Goal: Task Accomplishment & Management: Manage account settings

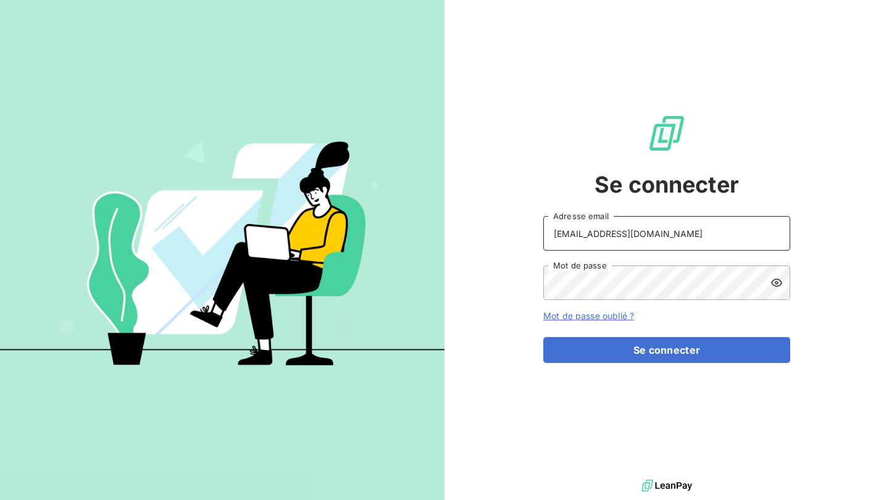
type input "[EMAIL_ADDRESS][DOMAIN_NAME]"
click at [667, 350] on button "Se connecter" at bounding box center [666, 350] width 247 height 26
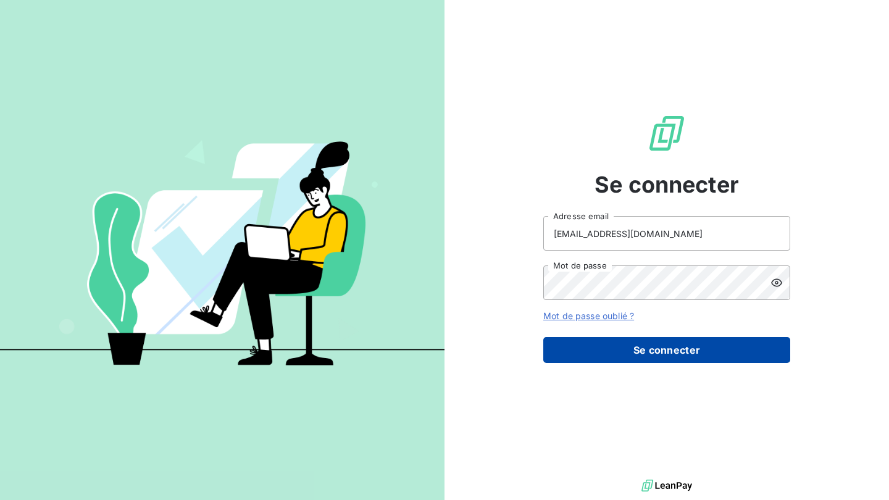
click at [657, 360] on button "Se connecter" at bounding box center [666, 350] width 247 height 26
click at [659, 353] on button "Se connecter" at bounding box center [666, 350] width 247 height 26
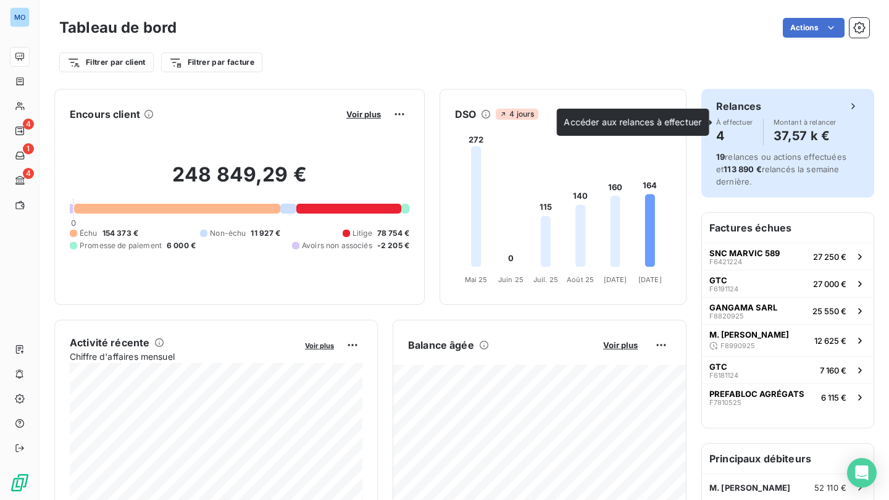
click at [767, 120] on div "À effectuer 4 Montant à relancer 37,57 k €" at bounding box center [787, 131] width 143 height 27
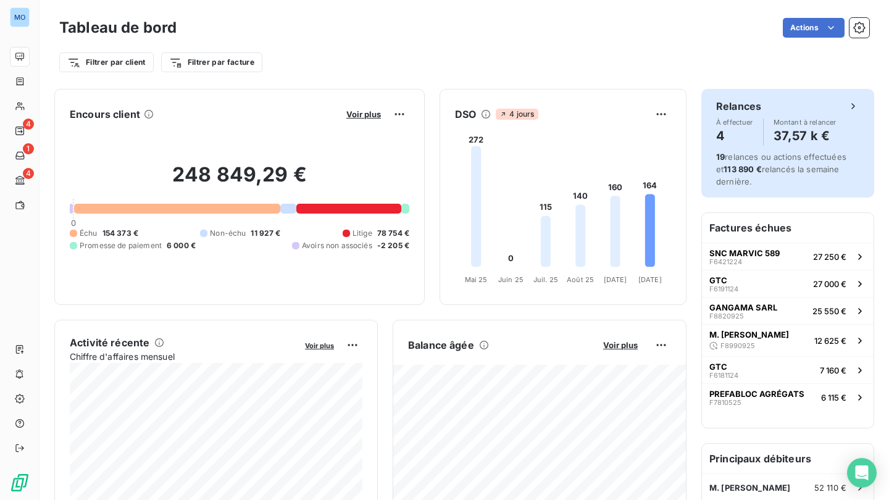
click at [853, 106] on icon at bounding box center [852, 106] width 3 height 6
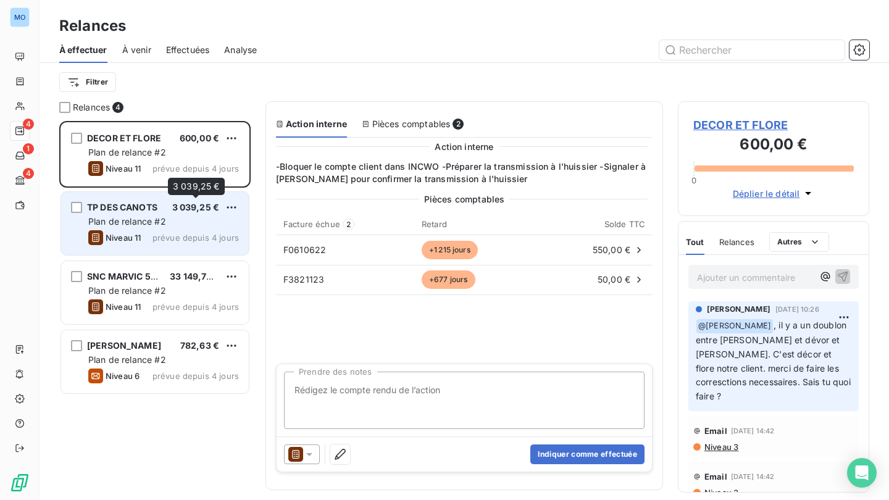
click at [185, 208] on span "3 039,25 €" at bounding box center [196, 207] width 48 height 10
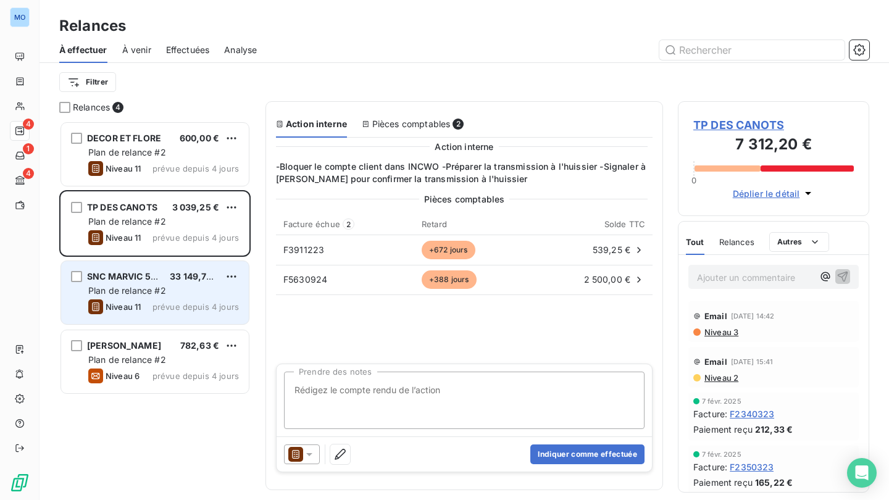
click at [168, 293] on div "Plan de relance #2" at bounding box center [163, 291] width 151 height 12
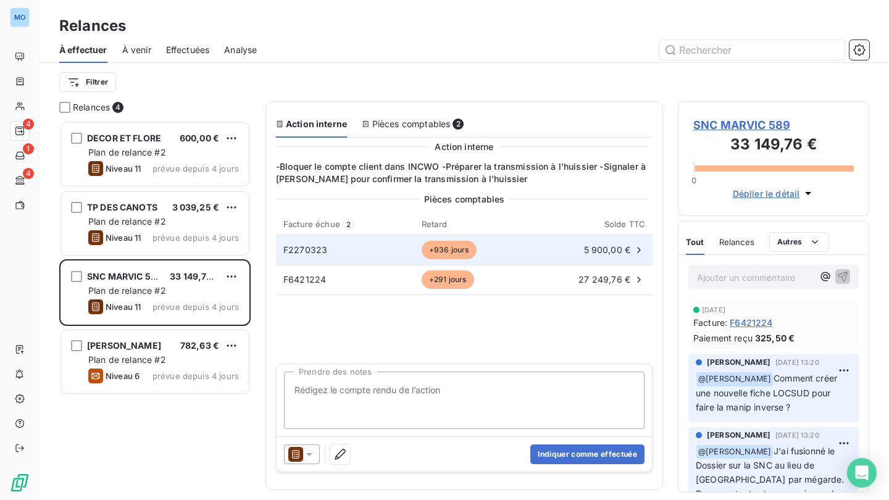
click at [607, 252] on div "5 900,00 €" at bounding box center [592, 250] width 105 height 12
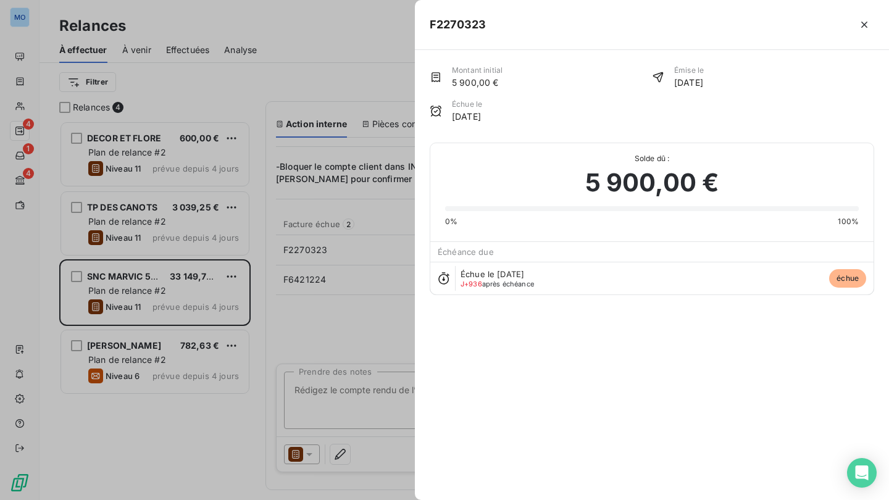
click at [359, 80] on div at bounding box center [444, 250] width 889 height 500
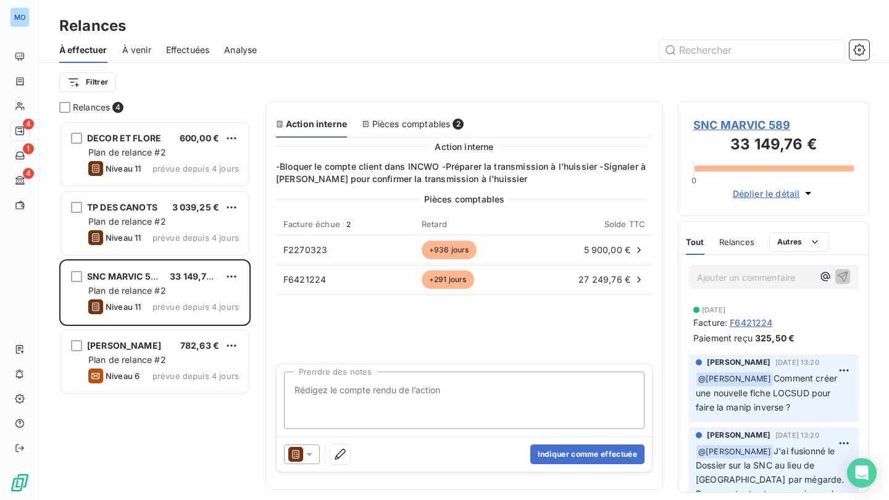
click at [755, 127] on span "SNC MARVIC 589" at bounding box center [773, 125] width 160 height 17
click at [755, 126] on span "SNC MARVIC 589" at bounding box center [773, 125] width 160 height 17
